Goal: Task Accomplishment & Management: Manage account settings

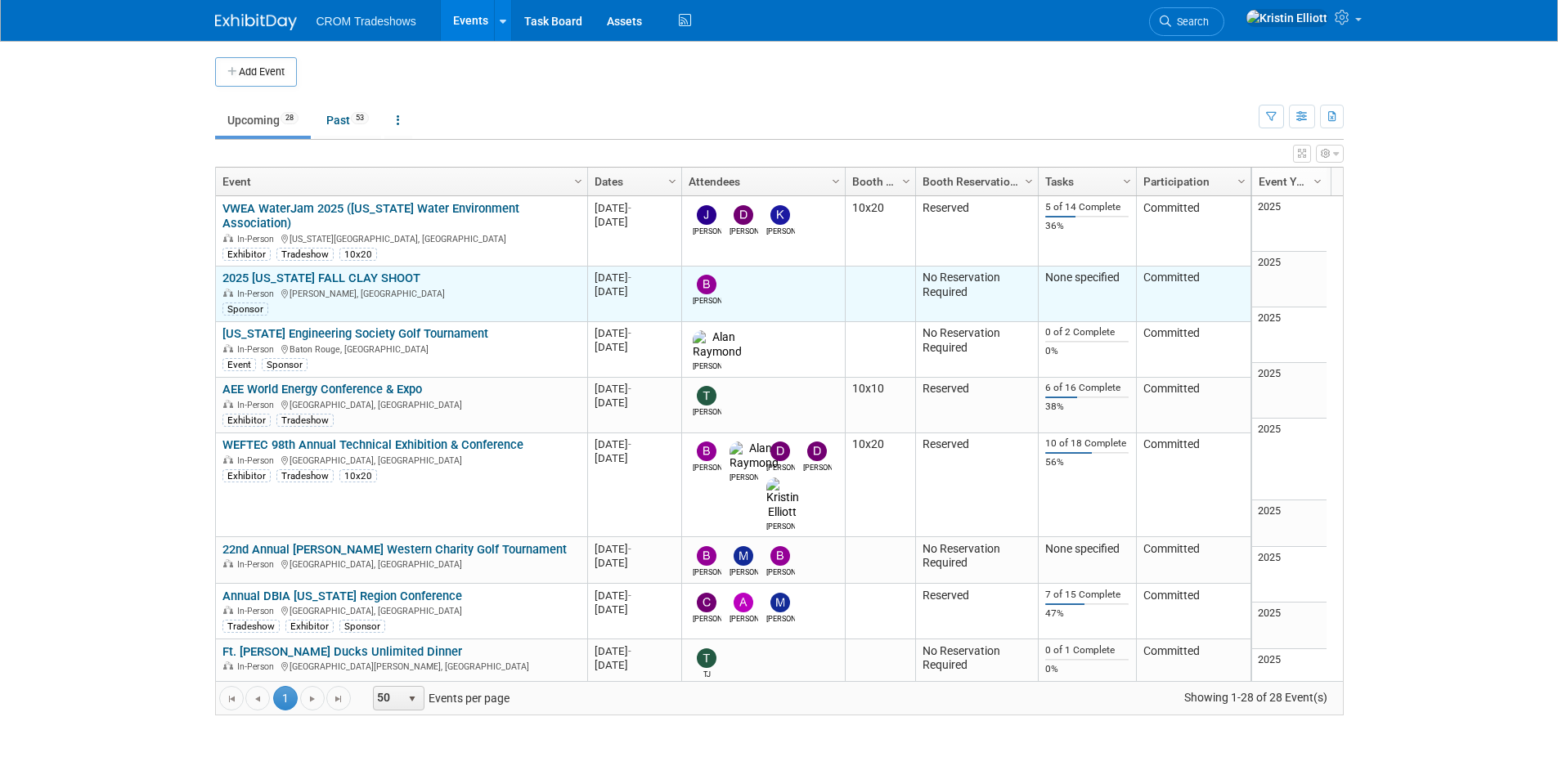
click at [369, 270] on link "2025 [US_STATE] FALL CLAY SHOOT" at bounding box center [321, 277] width 198 height 15
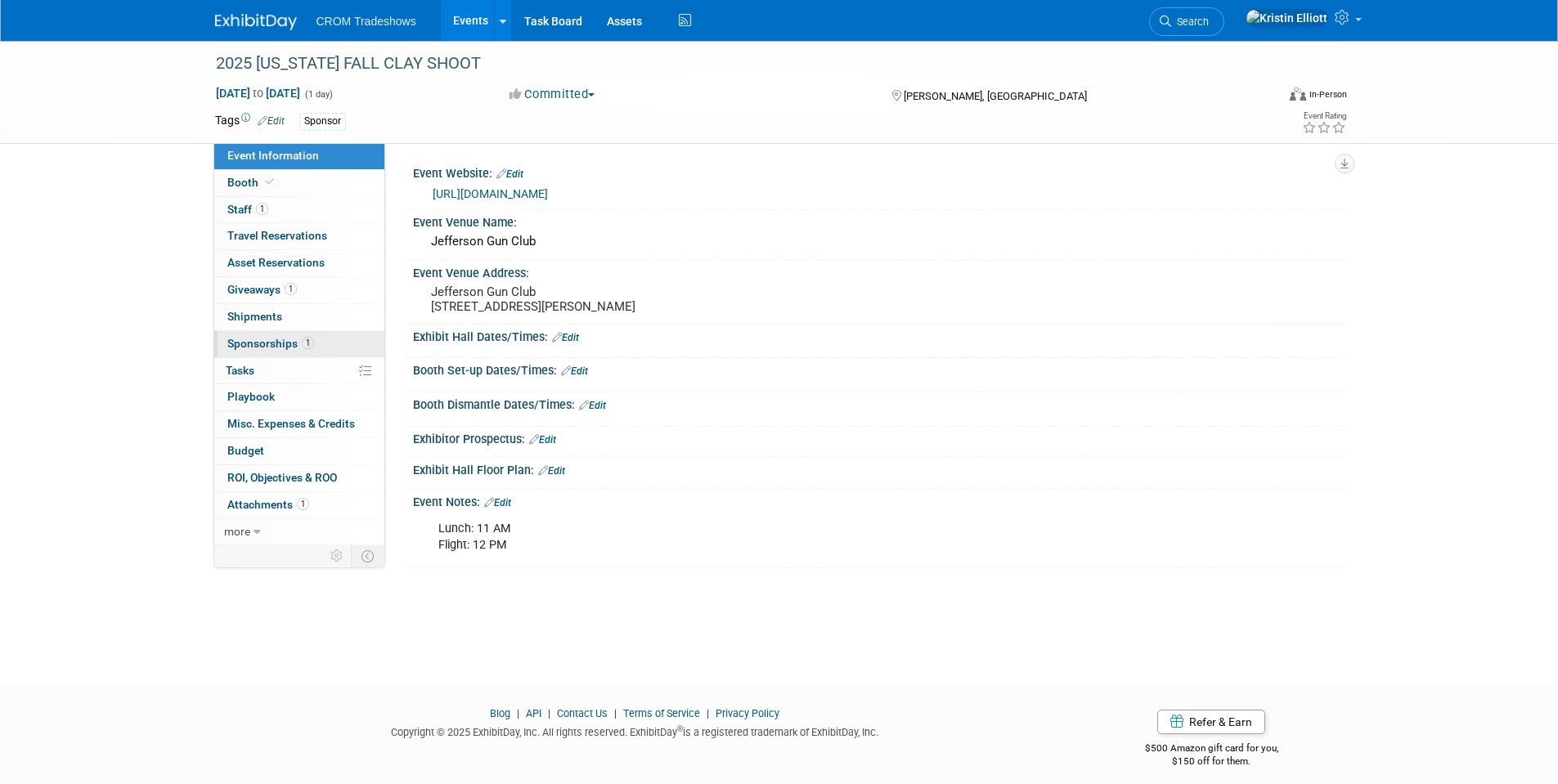
click at [252, 349] on span "Sponsorships 1" at bounding box center [270, 343] width 87 height 13
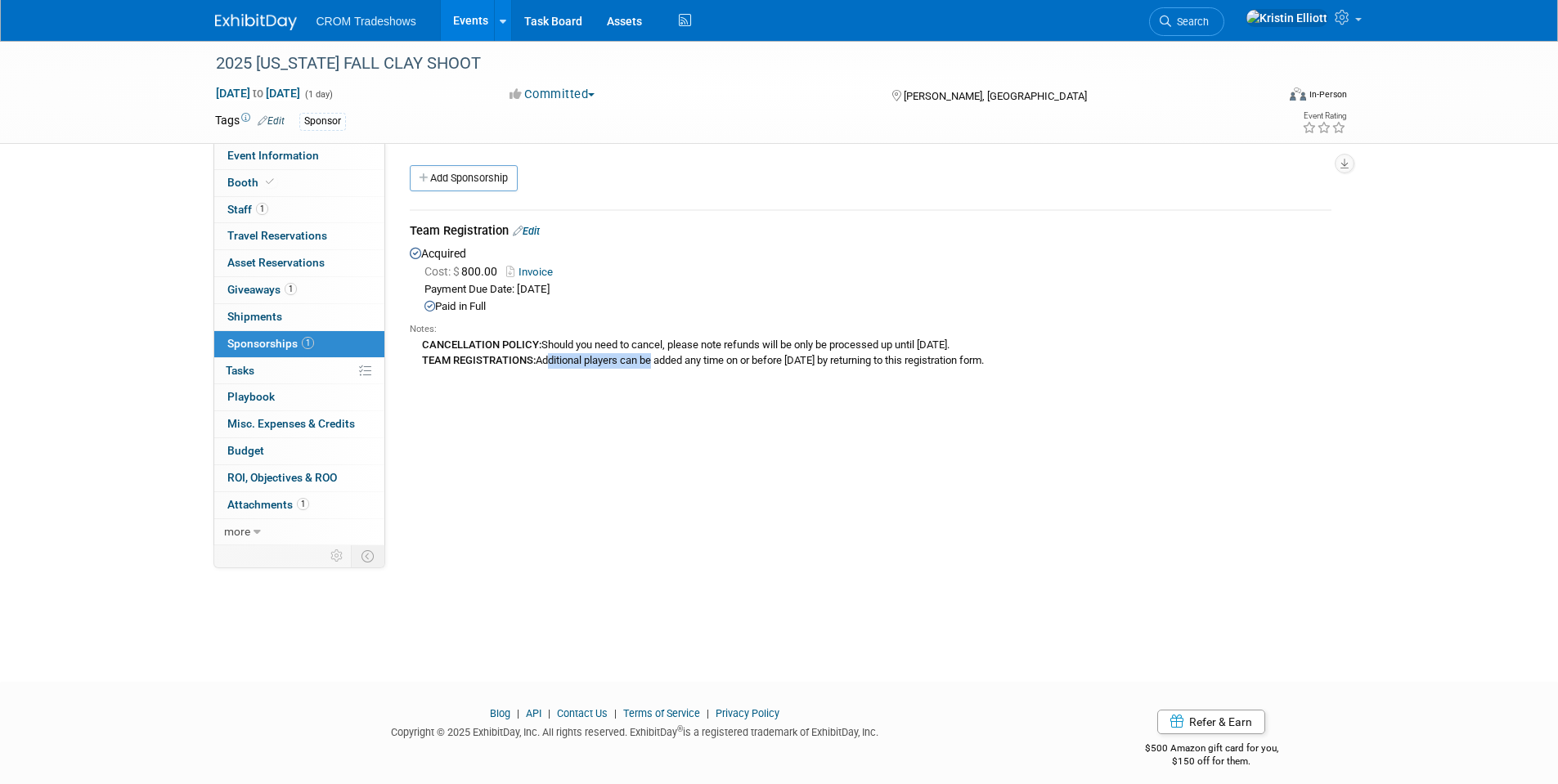
drag, startPoint x: 549, startPoint y: 356, endPoint x: 659, endPoint y: 366, distance: 110.5
click at [659, 366] on div "CANCELLATION POLICY: Should you need to cancel, please note refunds will be onl…" at bounding box center [870, 352] width 921 height 32
click at [645, 366] on div "CANCELLATION POLICY: Should you need to cancel, please note refunds will be onl…" at bounding box center [870, 352] width 921 height 32
drag, startPoint x: 569, startPoint y: 357, endPoint x: 775, endPoint y: 368, distance: 206.3
click at [775, 368] on div "Notes: CANCELLATION POLICY: Should you need to cancel, please note refunds will…" at bounding box center [870, 344] width 921 height 58
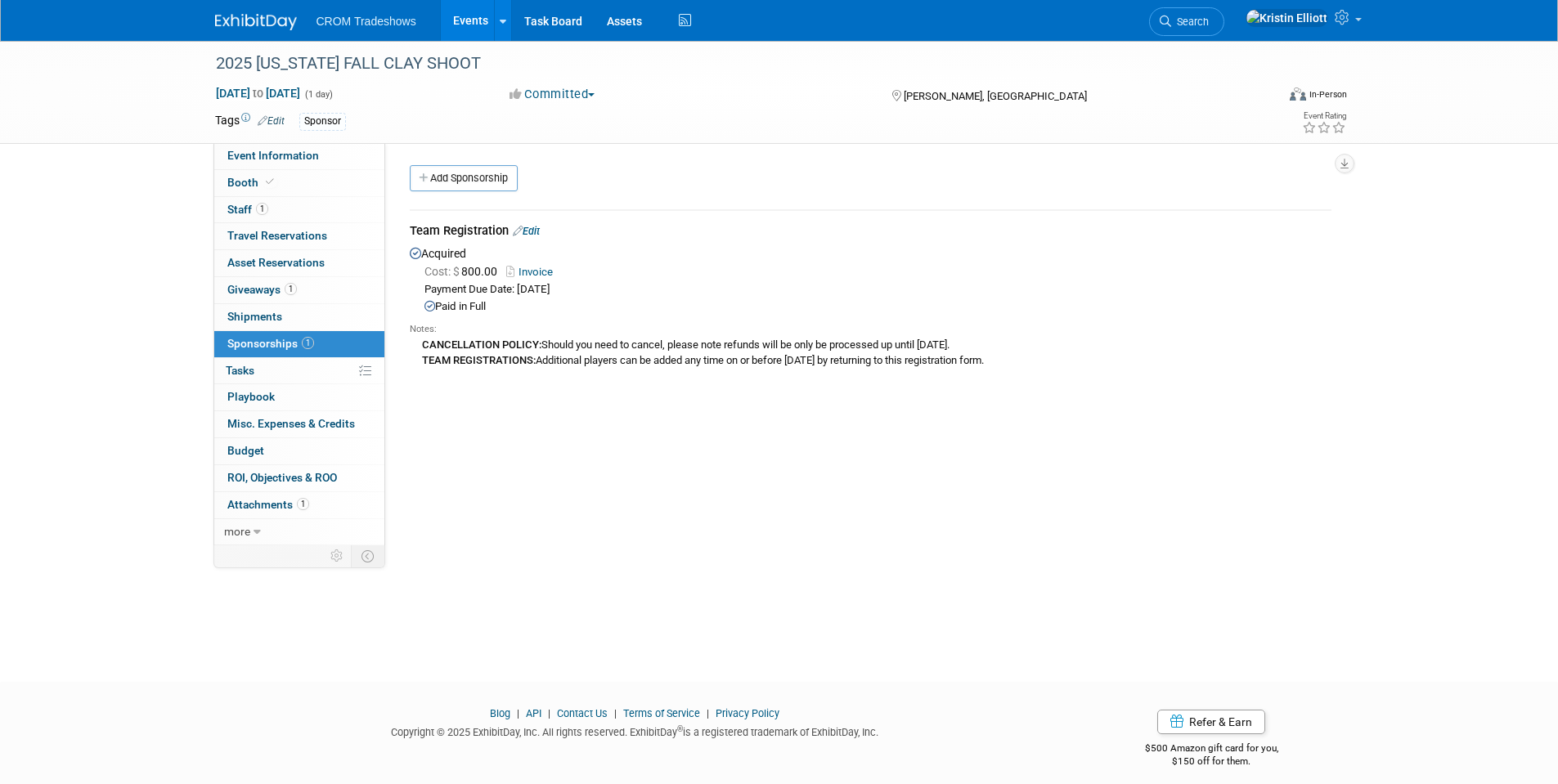
click at [787, 362] on div "CANCELLATION POLICY: Should you need to cancel, please note refunds will be onl…" at bounding box center [870, 352] width 921 height 32
drag, startPoint x: 790, startPoint y: 359, endPoint x: 856, endPoint y: 360, distance: 66.0
click at [856, 360] on div "CANCELLATION POLICY: Should you need to cancel, please note refunds will be onl…" at bounding box center [870, 352] width 921 height 32
click at [609, 488] on div "Event Website: Edit https://kytnwpc.swoogo.com/25ClayShootFall Event Venue Name…" at bounding box center [864, 344] width 958 height 402
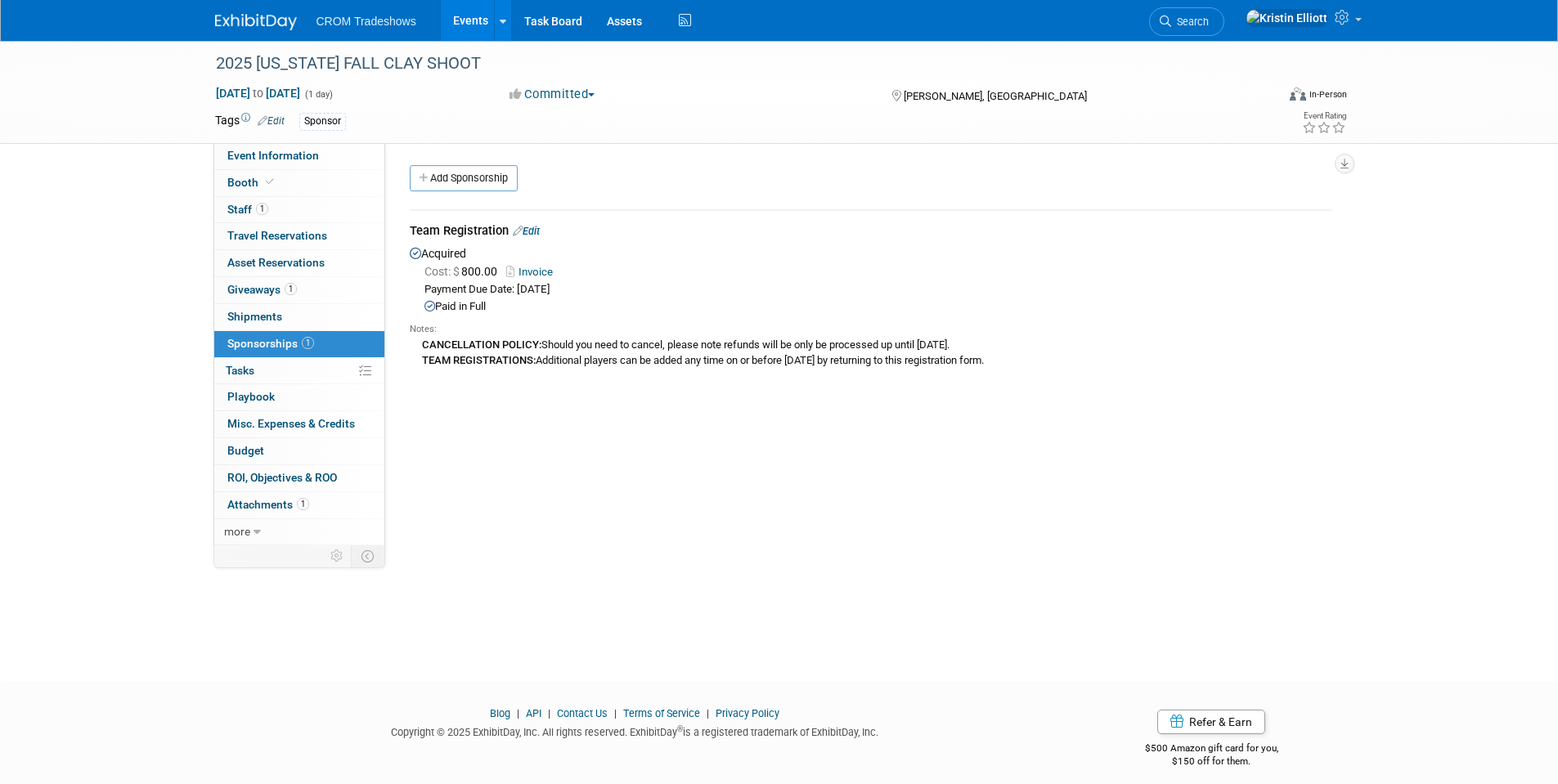
click at [462, 414] on div "Event Website: Edit https://kytnwpc.swoogo.com/25ClayShootFall Event Venue Name…" at bounding box center [864, 344] width 958 height 402
click at [465, 403] on div "Event Website: Edit https://kytnwpc.swoogo.com/25ClayShootFall Event Venue Name…" at bounding box center [864, 344] width 958 height 402
click at [465, 404] on div "Event Website: Edit https://kytnwpc.swoogo.com/25ClayShootFall Event Venue Name…" at bounding box center [864, 344] width 958 height 402
click at [497, 363] on b "TEAM REGISTRATIONS:" at bounding box center [479, 360] width 113 height 12
click at [535, 354] on b "TEAM REGISTRATIONS:" at bounding box center [479, 360] width 113 height 12
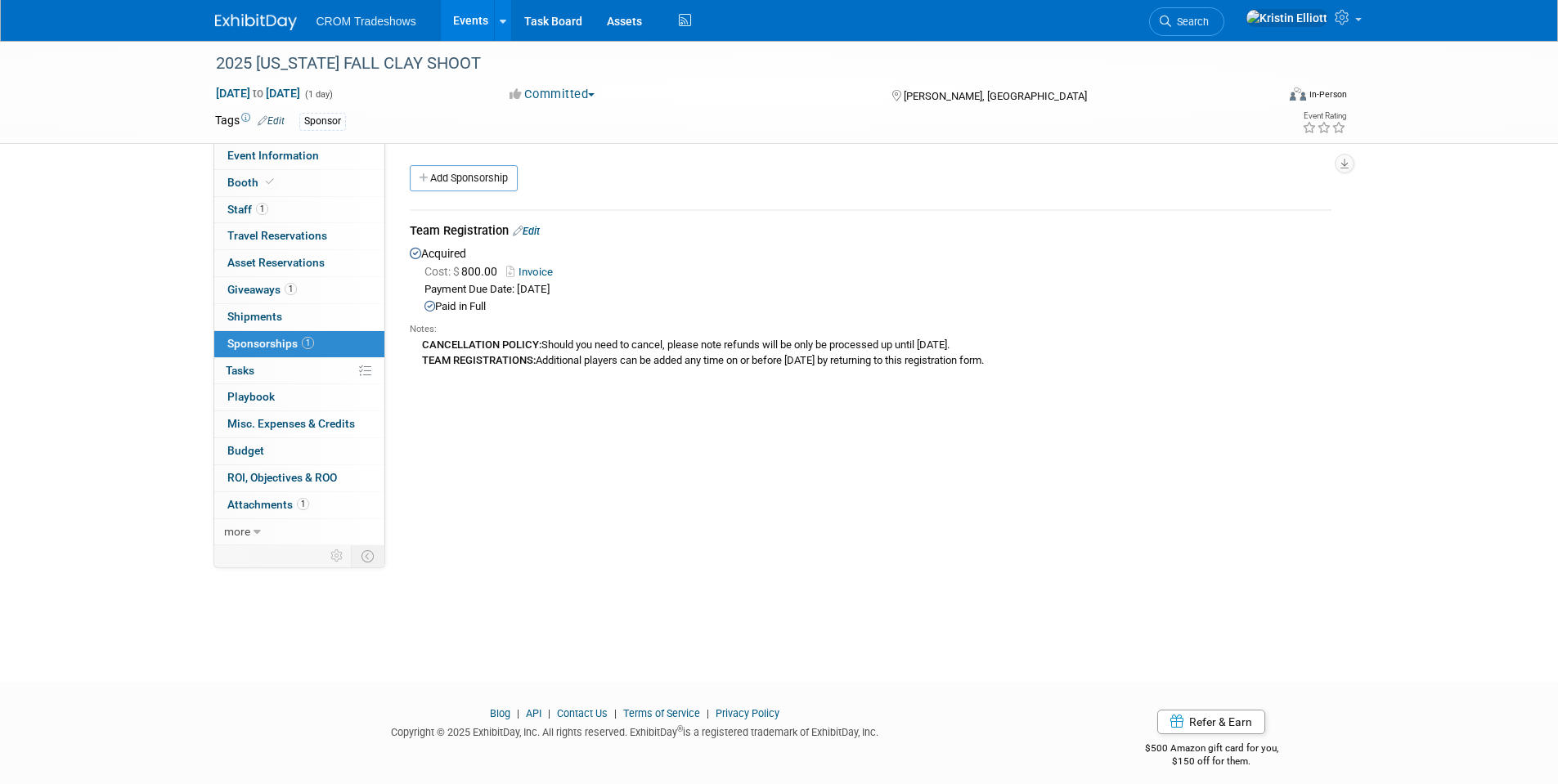
click at [529, 363] on b "TEAM REGISTRATIONS:" at bounding box center [479, 360] width 113 height 12
drag, startPoint x: 542, startPoint y: 359, endPoint x: 517, endPoint y: 363, distance: 25.3
click at [517, 363] on div "CANCELLATION POLICY: Should you need to cancel, please note refunds will be onl…" at bounding box center [870, 352] width 921 height 32
click at [511, 364] on b "TEAM REGISTRATIONS:" at bounding box center [479, 360] width 113 height 12
drag, startPoint x: 574, startPoint y: 360, endPoint x: 488, endPoint y: 356, distance: 86.1
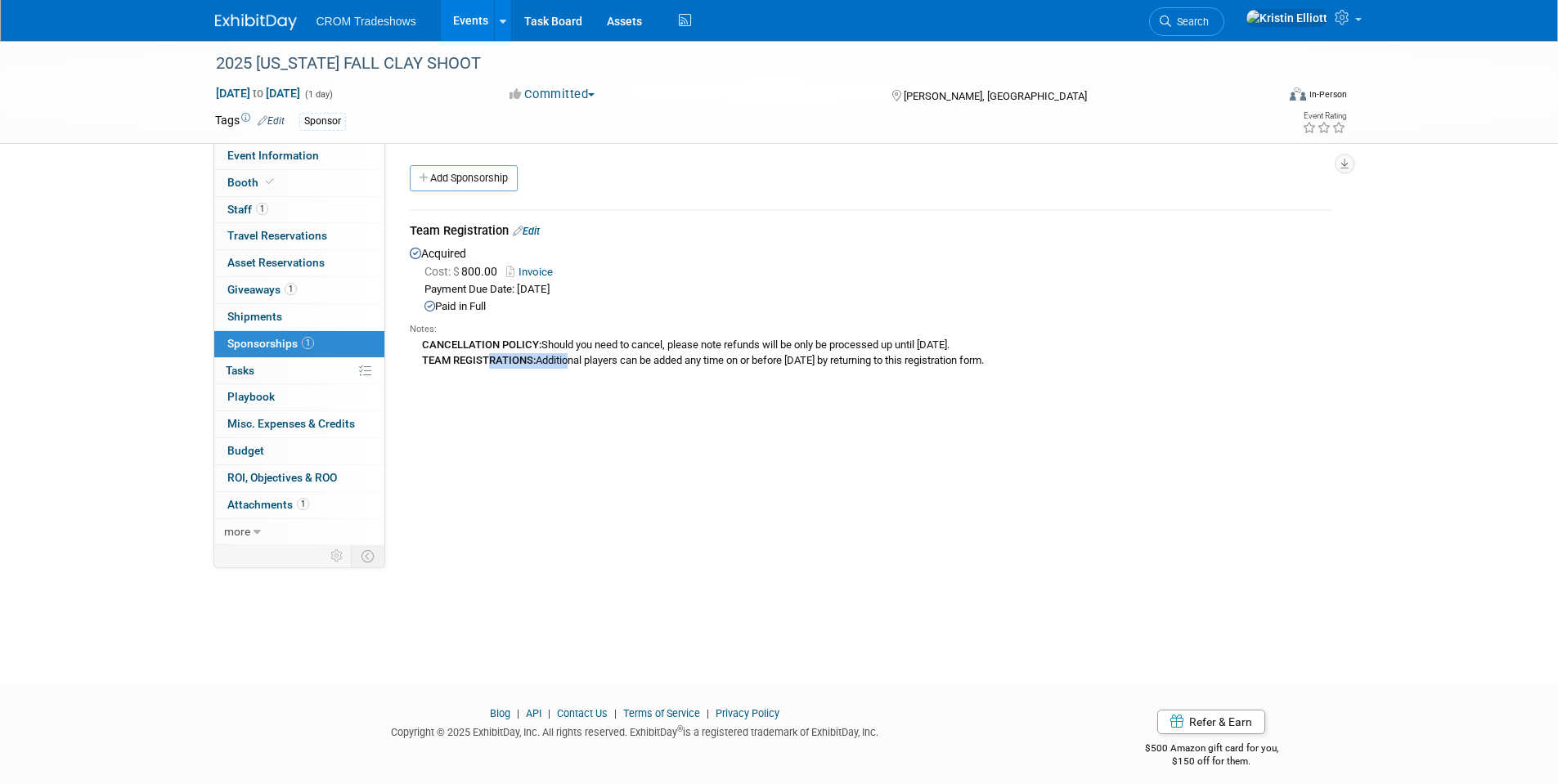
click at [488, 356] on div "CANCELLATION POLICY: Should you need to cancel, please note refunds will be onl…" at bounding box center [870, 352] width 921 height 32
click at [507, 357] on b "TEAM REGISTRATIONS:" at bounding box center [479, 360] width 113 height 12
click at [468, 23] on link "Events" at bounding box center [471, 20] width 60 height 41
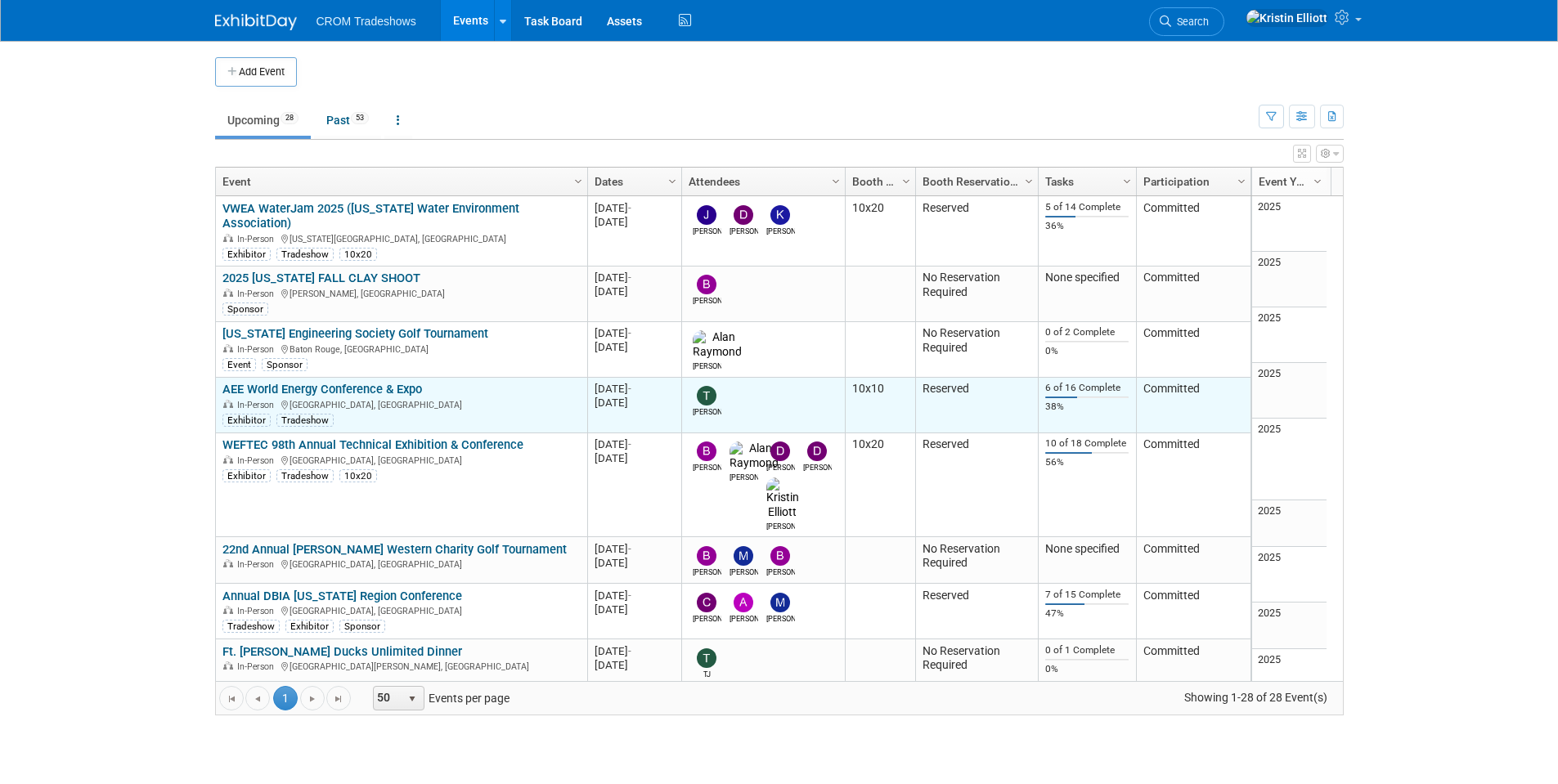
click at [309, 382] on link "AEE World Energy Conference & Expo" at bounding box center [321, 389] width 199 height 15
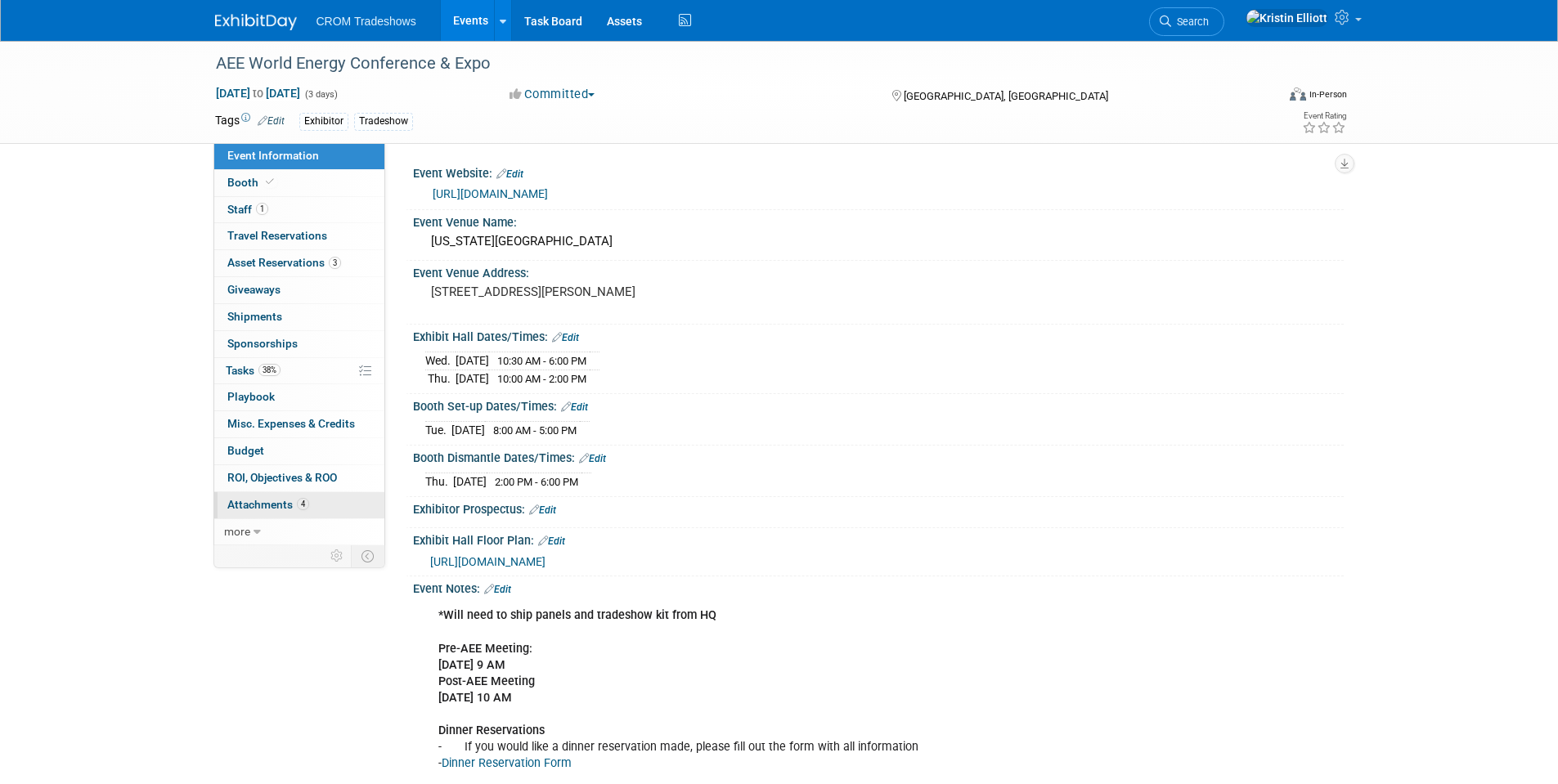
click at [275, 505] on span "Attachments 4" at bounding box center [268, 504] width 82 height 13
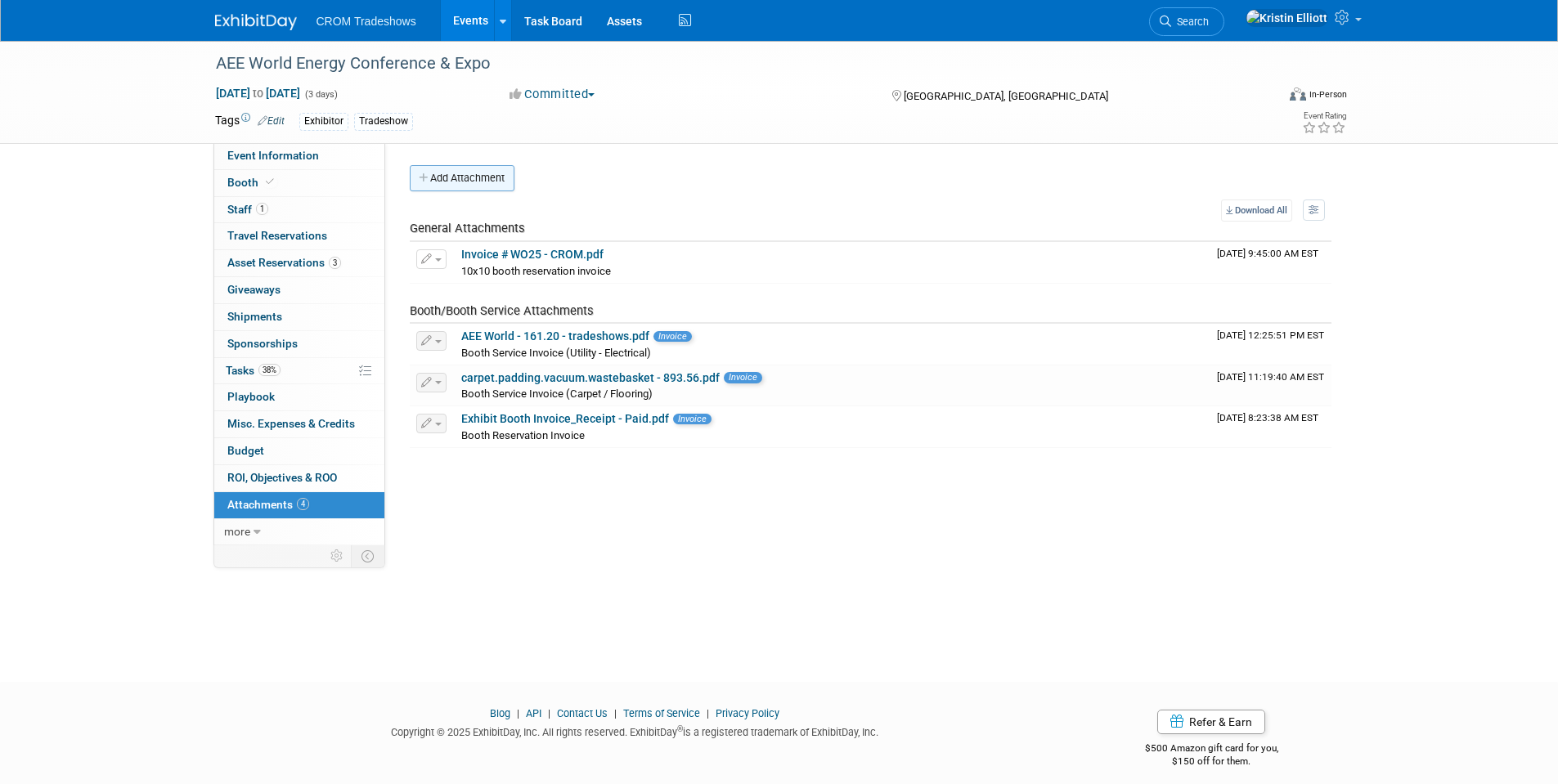
click at [487, 172] on button "Add Attachment" at bounding box center [462, 178] width 105 height 26
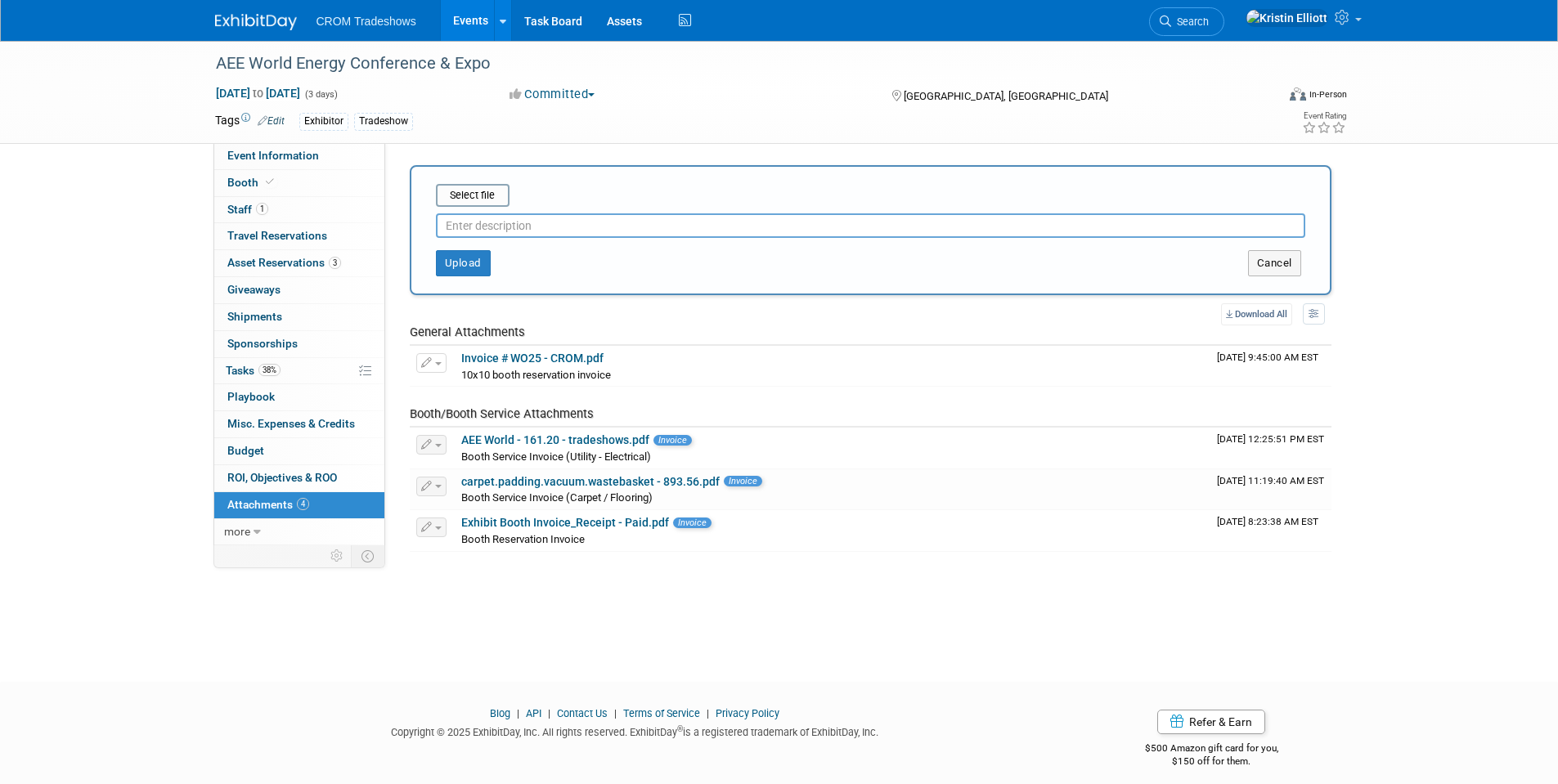
click at [468, 229] on input "text" at bounding box center [870, 226] width 869 height 25
type input "Attendee List"
click at [458, 202] on input "file" at bounding box center [411, 195] width 195 height 19
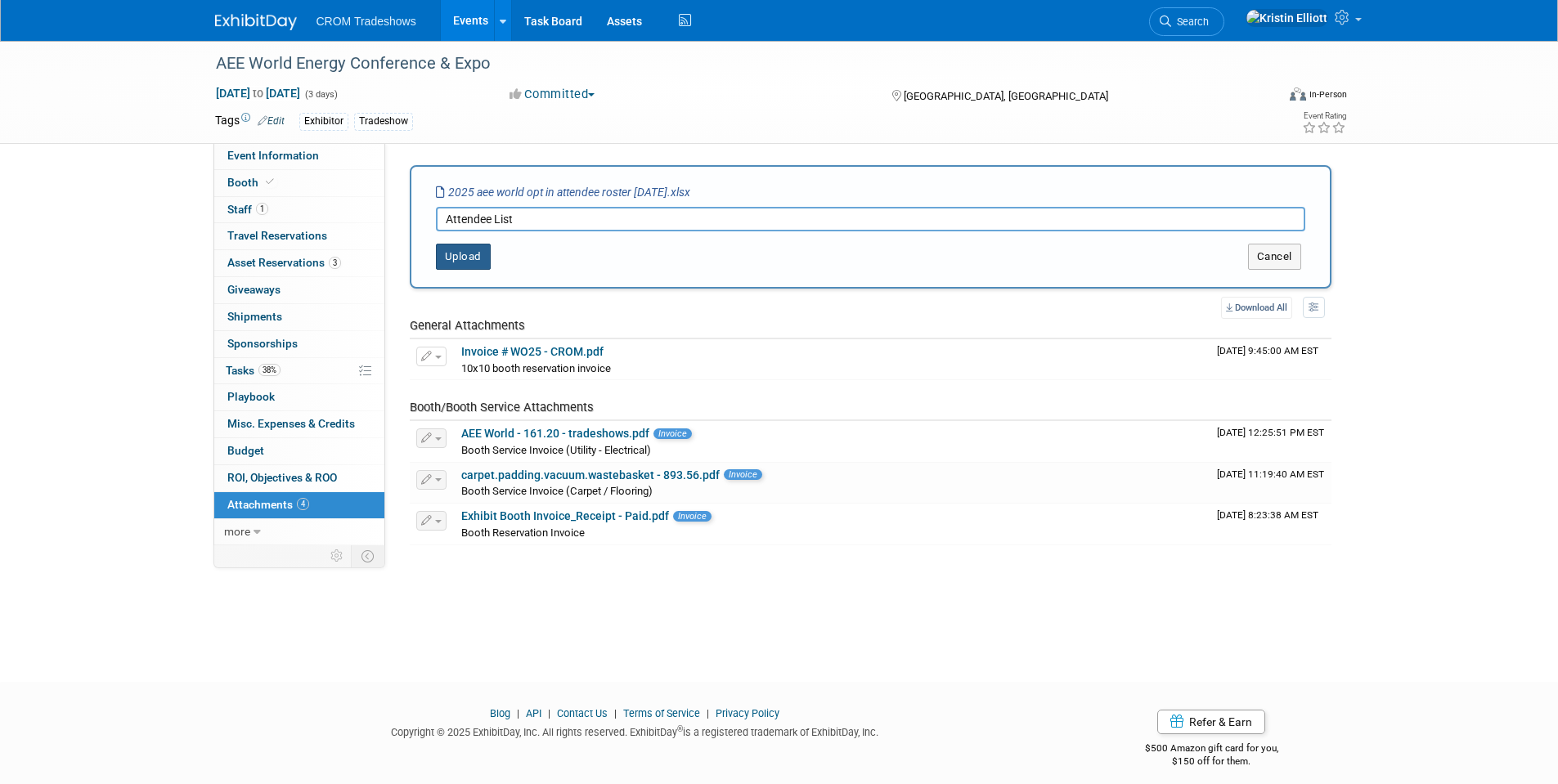
click at [489, 255] on button "Upload" at bounding box center [463, 257] width 54 height 26
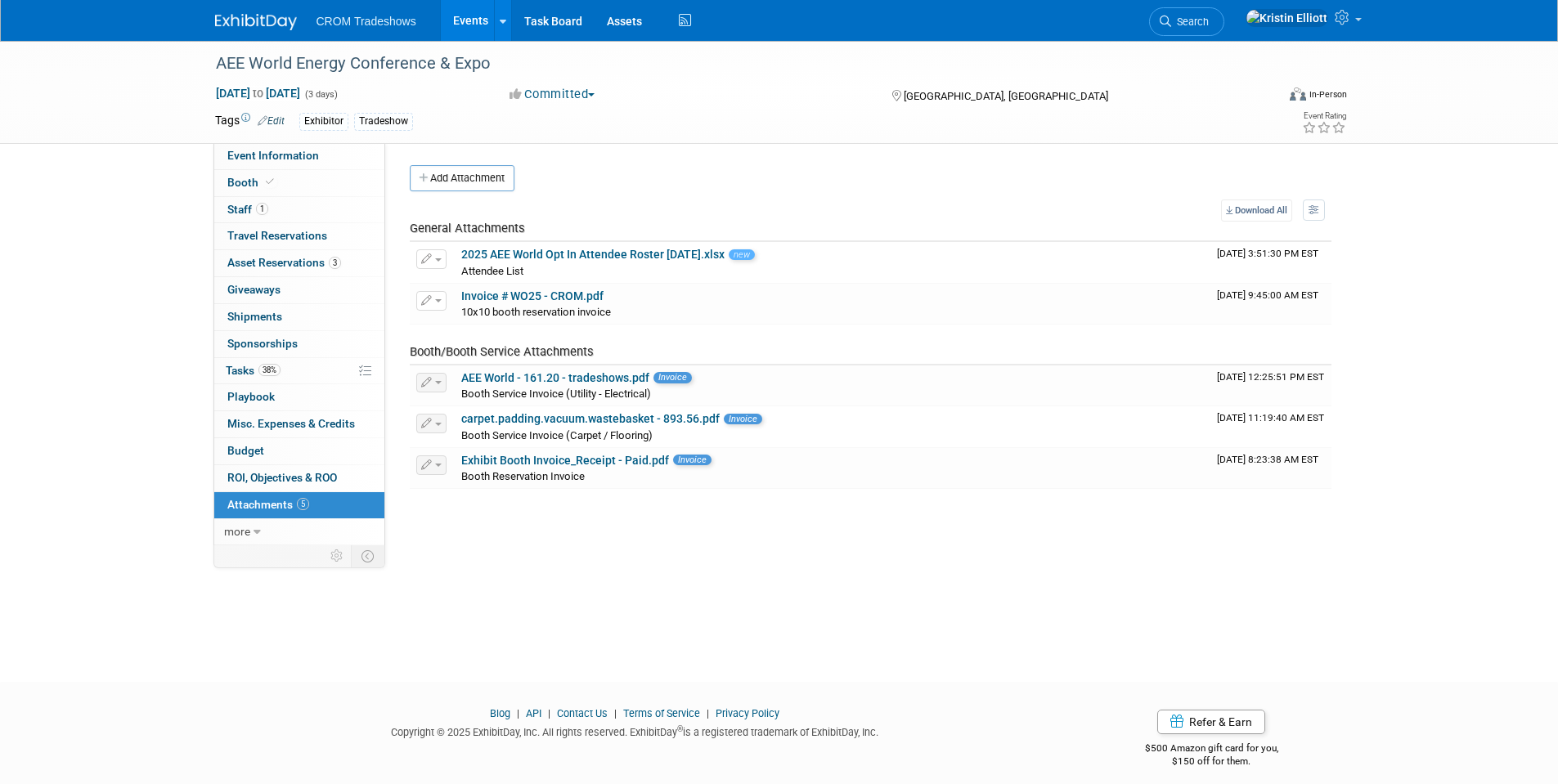
click at [1472, 331] on div "AEE World Energy Conference & Expo Sep 16, 2025 to Sep 18, 2025 (3 days) Sep 16…" at bounding box center [779, 347] width 1558 height 612
